Goal: Information Seeking & Learning: Learn about a topic

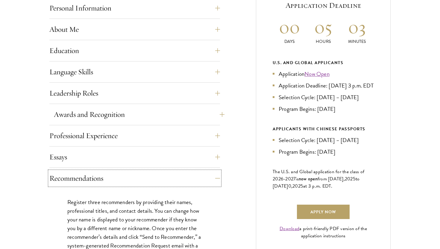
scroll to position [275, 0]
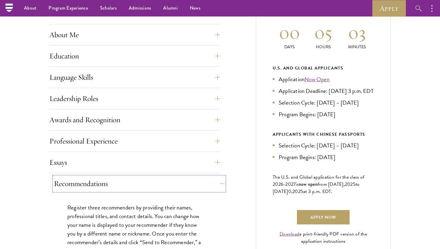
click at [177, 183] on button "Recommendations" at bounding box center [139, 183] width 171 height 14
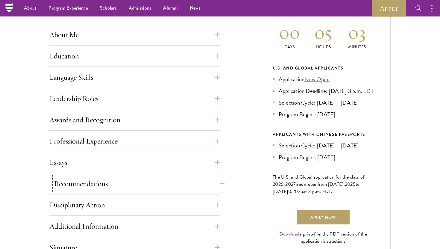
click at [177, 183] on button "Recommendations" at bounding box center [139, 183] width 171 height 14
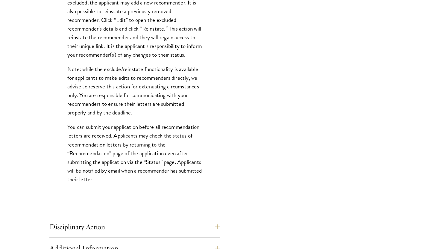
scroll to position [754, 0]
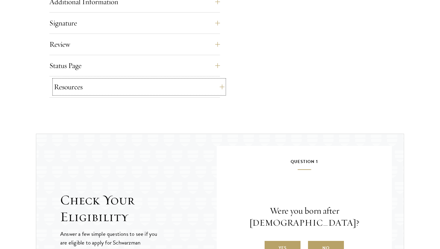
click at [184, 85] on button "Resources" at bounding box center [139, 87] width 171 height 14
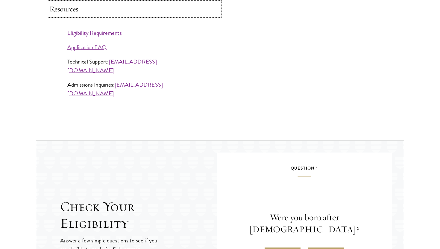
scroll to position [578, 0]
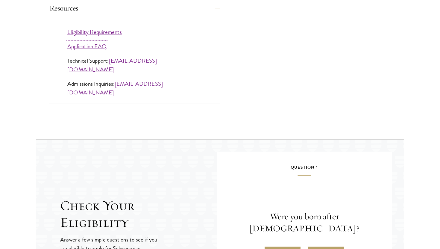
click at [101, 47] on link "Application FAQ" at bounding box center [86, 46] width 39 height 9
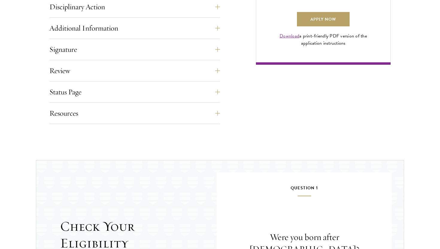
scroll to position [491, 0]
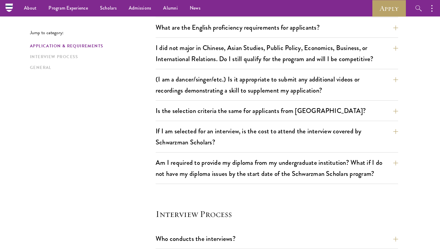
scroll to position [488, 0]
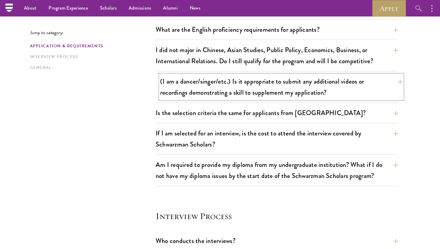
click at [176, 78] on button "(I am a dancer/singer/etc.) Is it appropriate to submit any additional videos o…" at bounding box center [281, 87] width 243 height 25
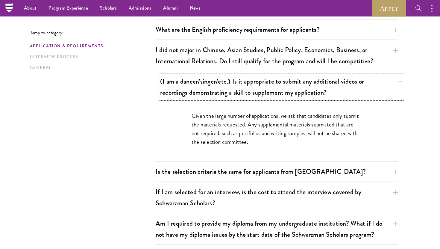
click at [179, 84] on button "(I am a dancer/singer/etc.) Is it appropriate to submit any additional videos o…" at bounding box center [281, 87] width 243 height 25
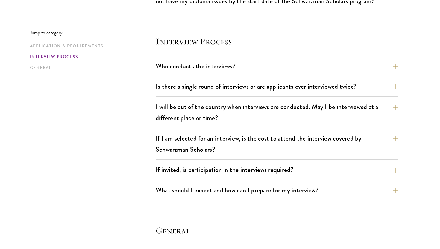
scroll to position [668, 0]
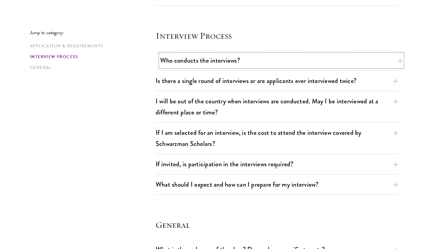
click at [188, 60] on button "Who conducts the interviews?" at bounding box center [281, 60] width 243 height 13
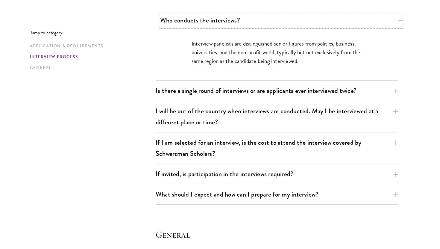
scroll to position [709, 0]
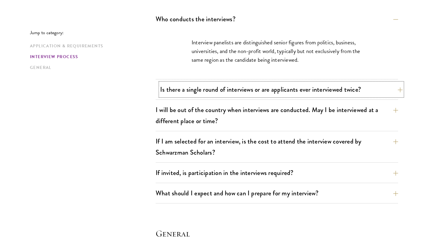
click at [238, 91] on button "Is there a single round of interviews or are applicants ever interviewed twice?" at bounding box center [281, 89] width 243 height 13
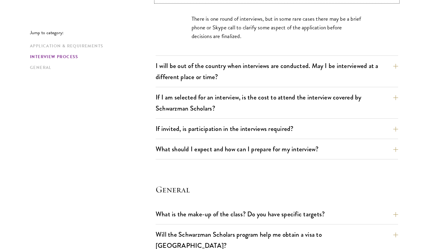
scroll to position [754, 0]
click at [264, 67] on button "I will be out of the country when interviews are conducted. May I be interviewe…" at bounding box center [281, 71] width 243 height 25
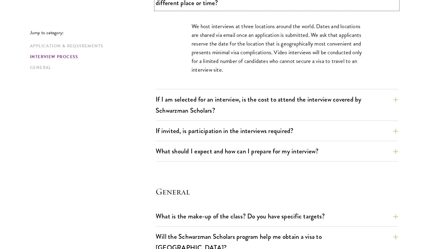
scroll to position [784, 0]
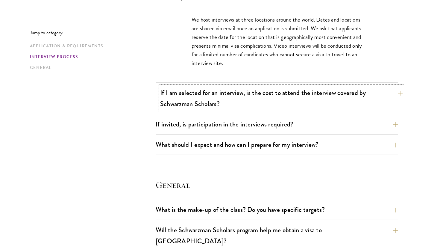
click at [244, 96] on button "If I am selected for an interview, is the cost to attend the interview covered …" at bounding box center [281, 98] width 243 height 25
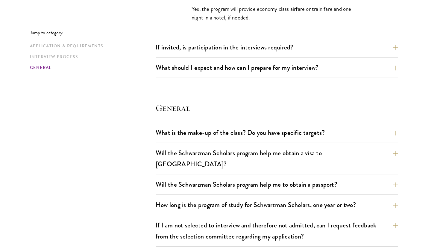
scroll to position [830, 0]
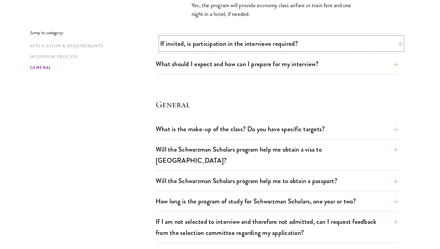
click at [240, 49] on button "If invited, is participation in the interviews required?" at bounding box center [281, 43] width 243 height 13
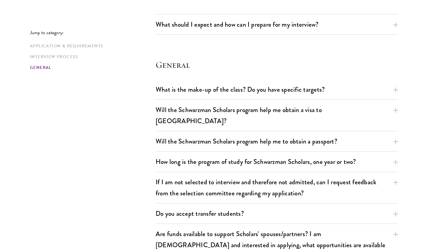
scroll to position [915, 0]
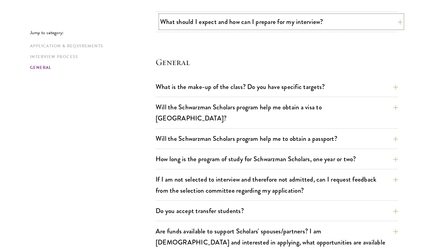
click at [240, 25] on button "What should I expect and how can I prepare for my interview?" at bounding box center [281, 21] width 243 height 13
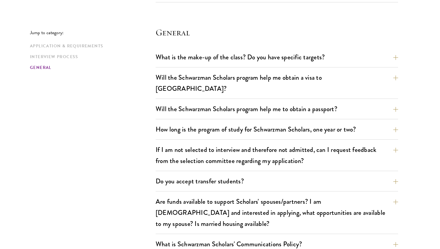
scroll to position [1232, 0]
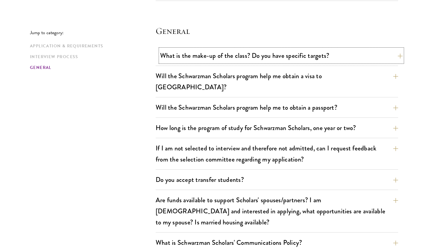
click at [282, 58] on button "What is the make-up of the class? Do you have specific targets?" at bounding box center [281, 55] width 243 height 13
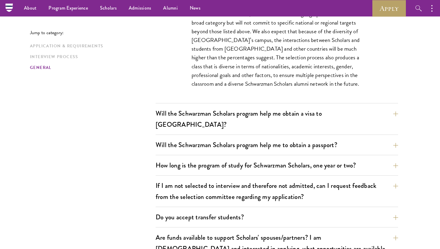
scroll to position [944, 0]
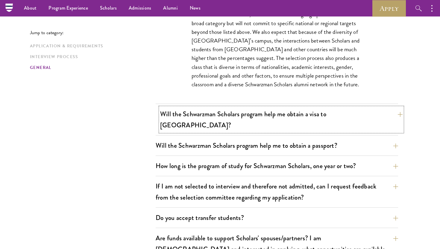
click at [256, 114] on button "Will the Schwarzman Scholars program help me obtain a visa to China?" at bounding box center [281, 119] width 243 height 25
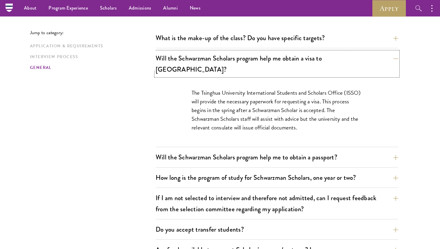
scroll to position [874, 0]
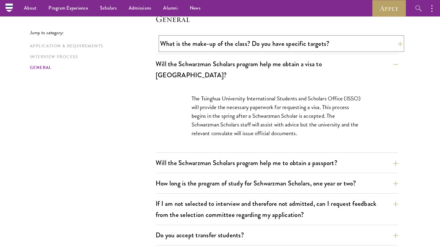
click at [394, 43] on button "What is the make-up of the class? Do you have specific targets?" at bounding box center [281, 43] width 243 height 13
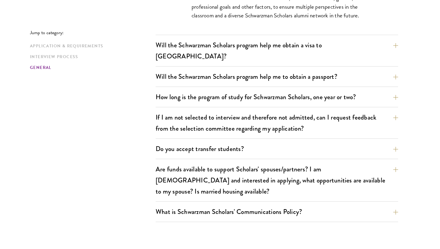
scroll to position [1037, 0]
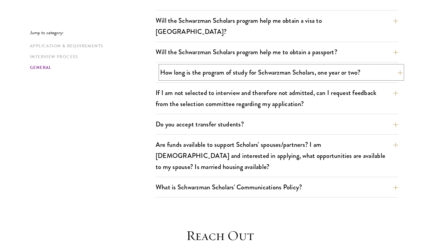
click at [383, 66] on button "How long is the program of study for Schwarzman Scholars, one year or two?" at bounding box center [281, 72] width 243 height 13
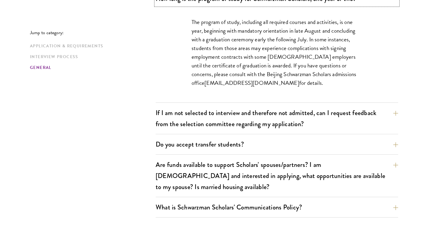
scroll to position [991, 0]
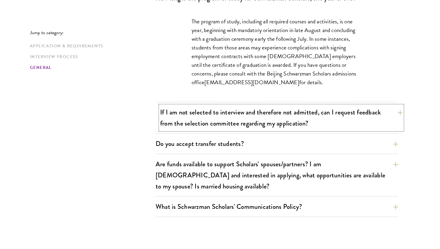
click at [371, 105] on button "If I am not selected to interview and therefore not admitted, can I request fee…" at bounding box center [281, 117] width 243 height 25
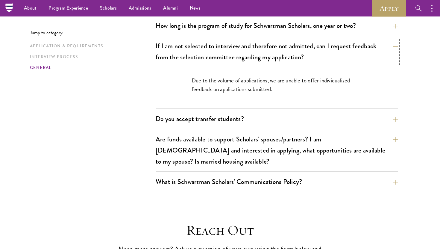
scroll to position [962, 0]
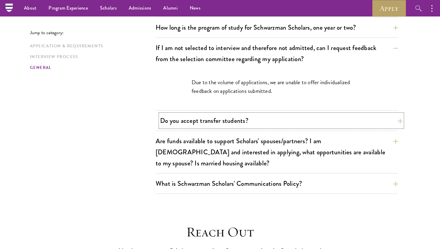
click at [394, 114] on button "Do you accept transfer students?" at bounding box center [281, 120] width 243 height 13
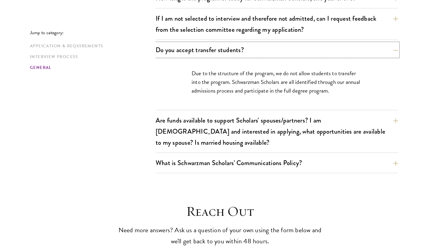
scroll to position [994, 0]
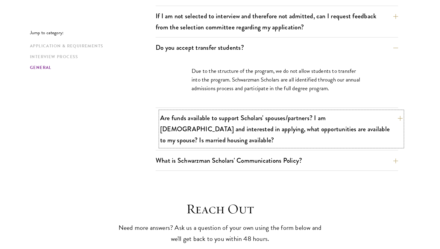
click at [396, 111] on button "Are funds available to support Scholars' spouses/partners? I am married and int…" at bounding box center [281, 129] width 243 height 36
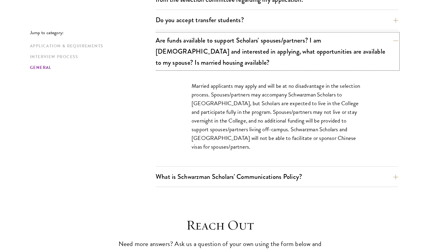
scroll to position [1028, 0]
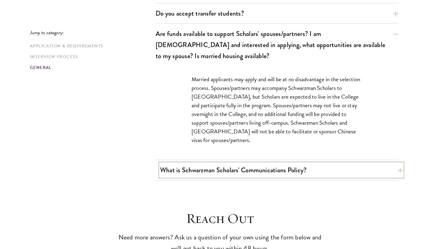
click at [383, 163] on button "What is Schwarzman Scholars' Communications Policy?" at bounding box center [281, 169] width 243 height 13
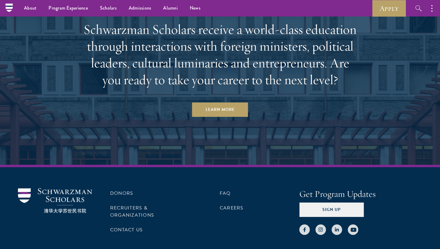
scroll to position [1710, 0]
